Goal: Information Seeking & Learning: Stay updated

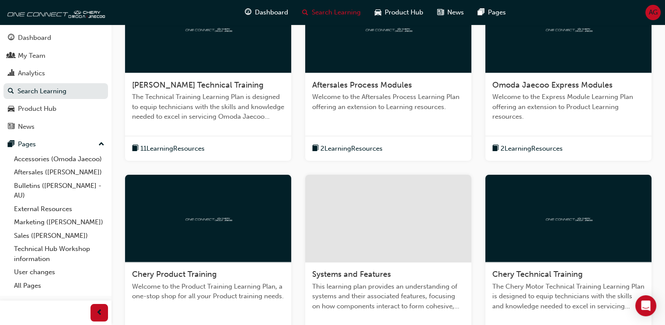
scroll to position [219, 0]
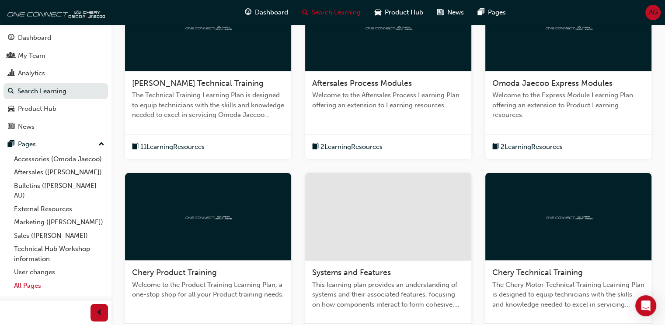
click at [36, 283] on link "All Pages" at bounding box center [59, 286] width 98 height 14
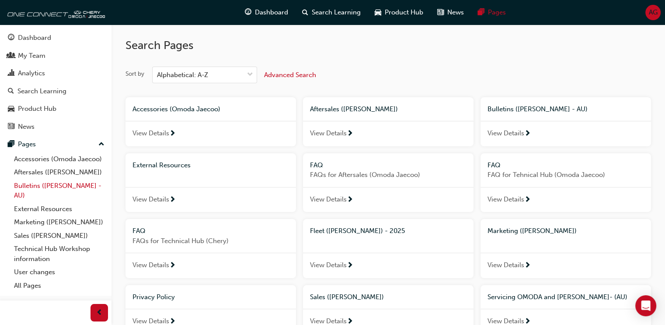
click at [68, 188] on link "Bulletins ([PERSON_NAME] - AU)" at bounding box center [59, 190] width 98 height 23
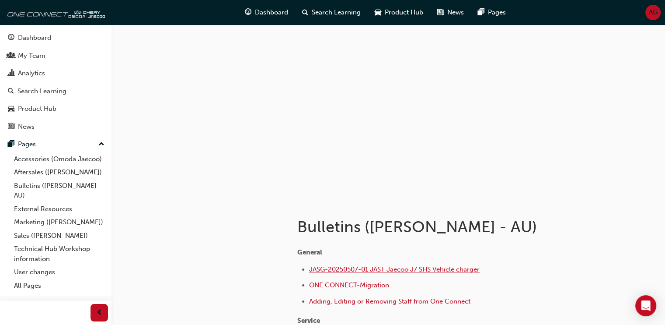
click at [438, 271] on span "JASG-20250507-01 JAST Jaecoo J7 SHS Vehicle charger" at bounding box center [394, 269] width 171 height 8
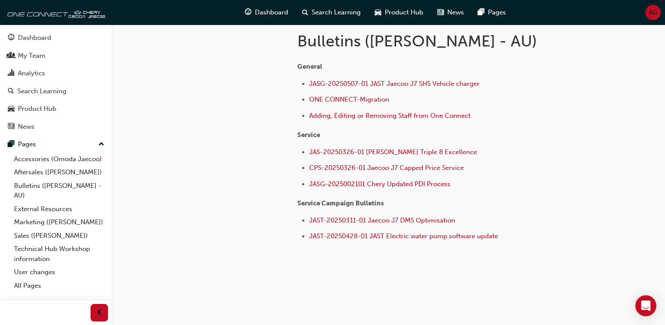
scroll to position [143, 0]
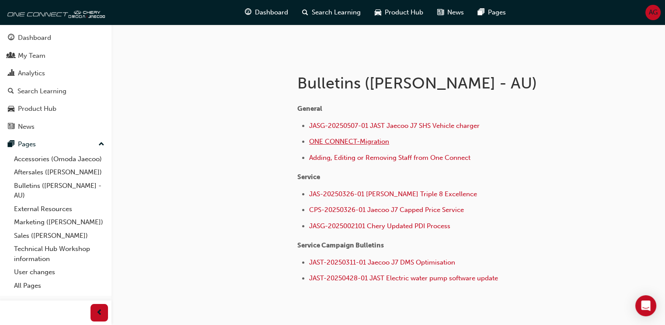
click at [381, 140] on span "ONE CONNECT-Migration" at bounding box center [349, 141] width 80 height 8
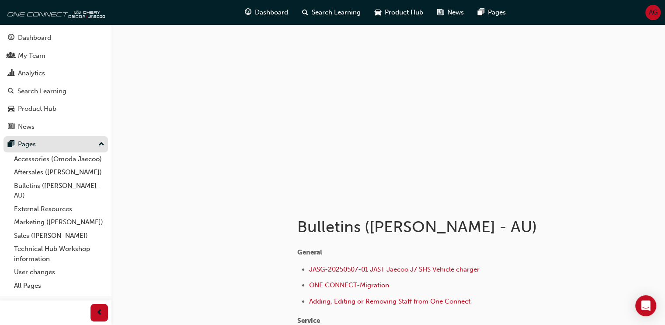
click at [92, 148] on div "Pages" at bounding box center [56, 144] width 96 height 11
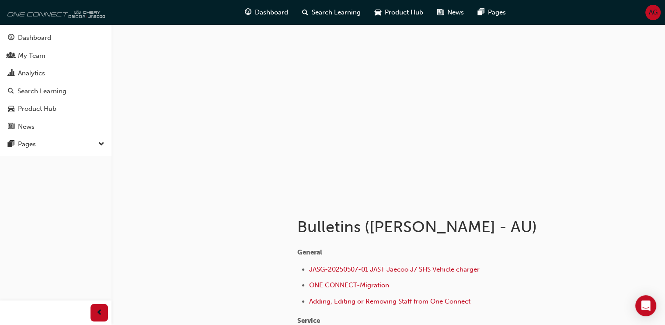
click at [100, 17] on img at bounding box center [54, 11] width 101 height 17
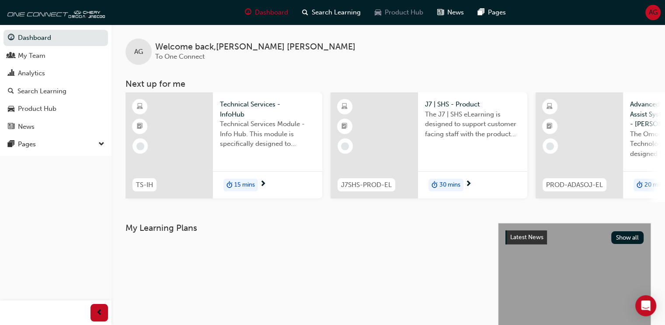
click at [415, 17] on div "Product Hub" at bounding box center [399, 12] width 63 height 18
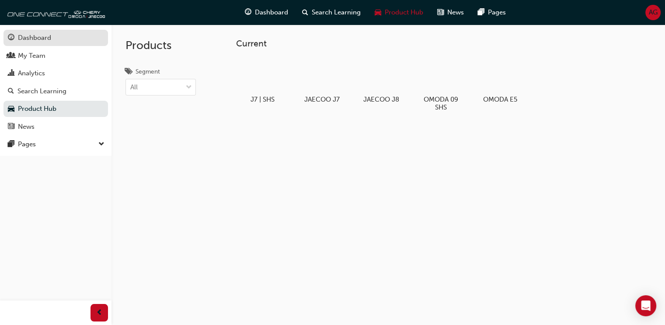
click at [28, 42] on div "Dashboard" at bounding box center [34, 38] width 33 height 10
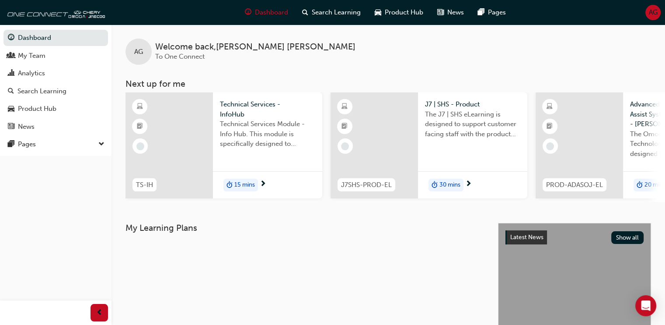
scroll to position [44, 0]
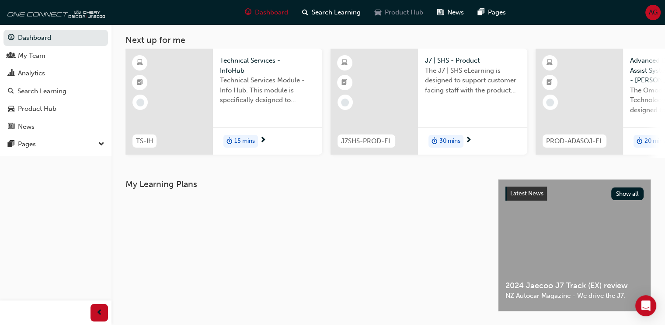
click at [404, 17] on span "Product Hub" at bounding box center [404, 12] width 38 height 10
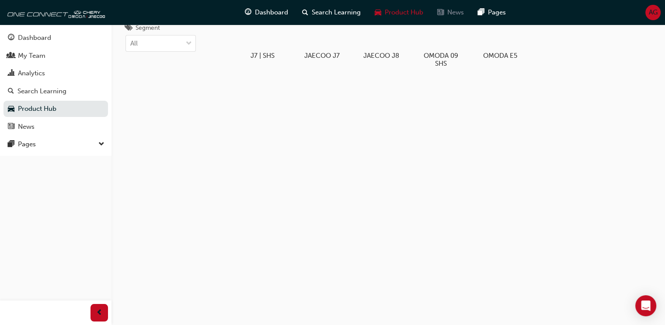
click at [442, 19] on div "News" at bounding box center [450, 12] width 41 height 18
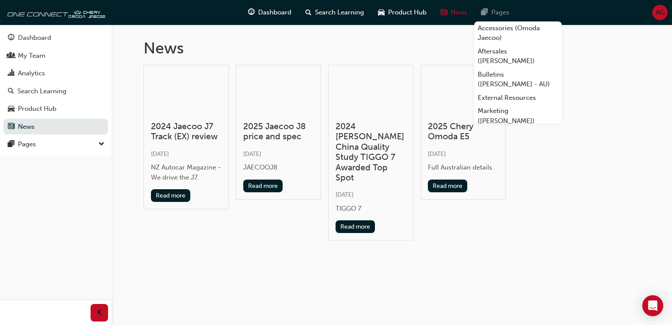
click at [487, 14] on span "pages-icon" at bounding box center [484, 12] width 7 height 11
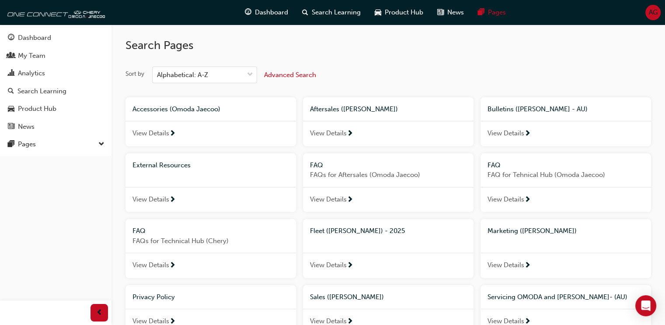
click at [528, 136] on span "next-icon" at bounding box center [527, 134] width 7 height 8
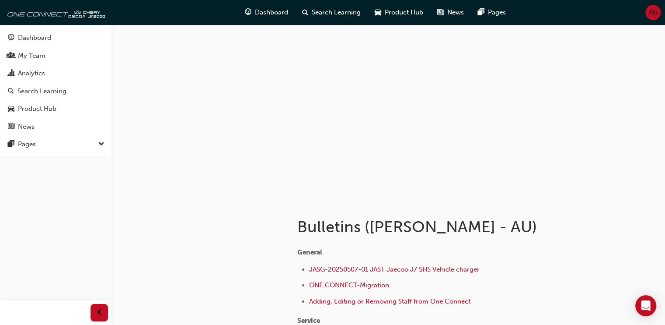
scroll to position [44, 0]
